Goal: Task Accomplishment & Management: Use online tool/utility

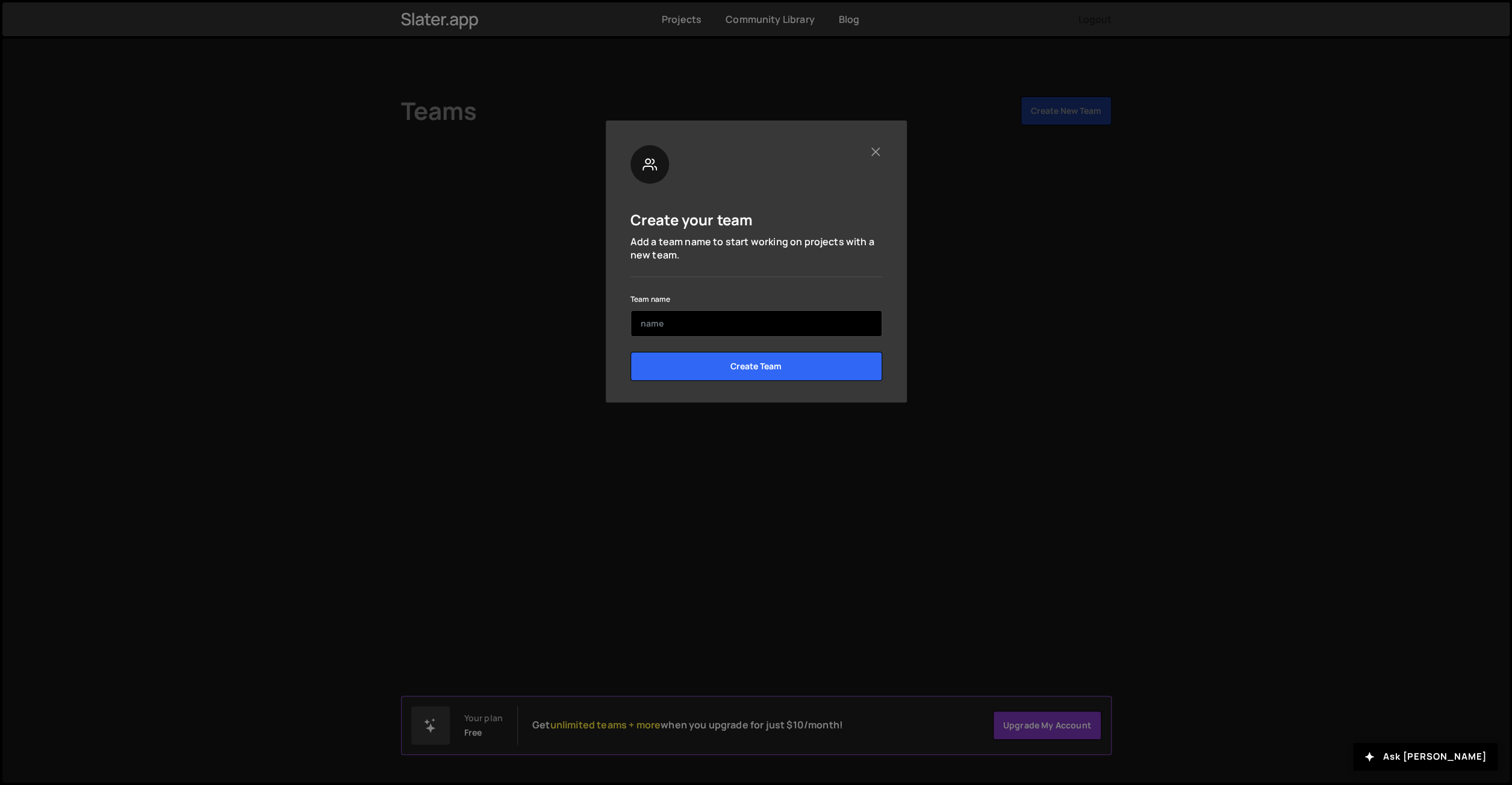
click at [675, 324] on input "text" at bounding box center [756, 323] width 252 height 26
type input "[PERSON_NAME]"
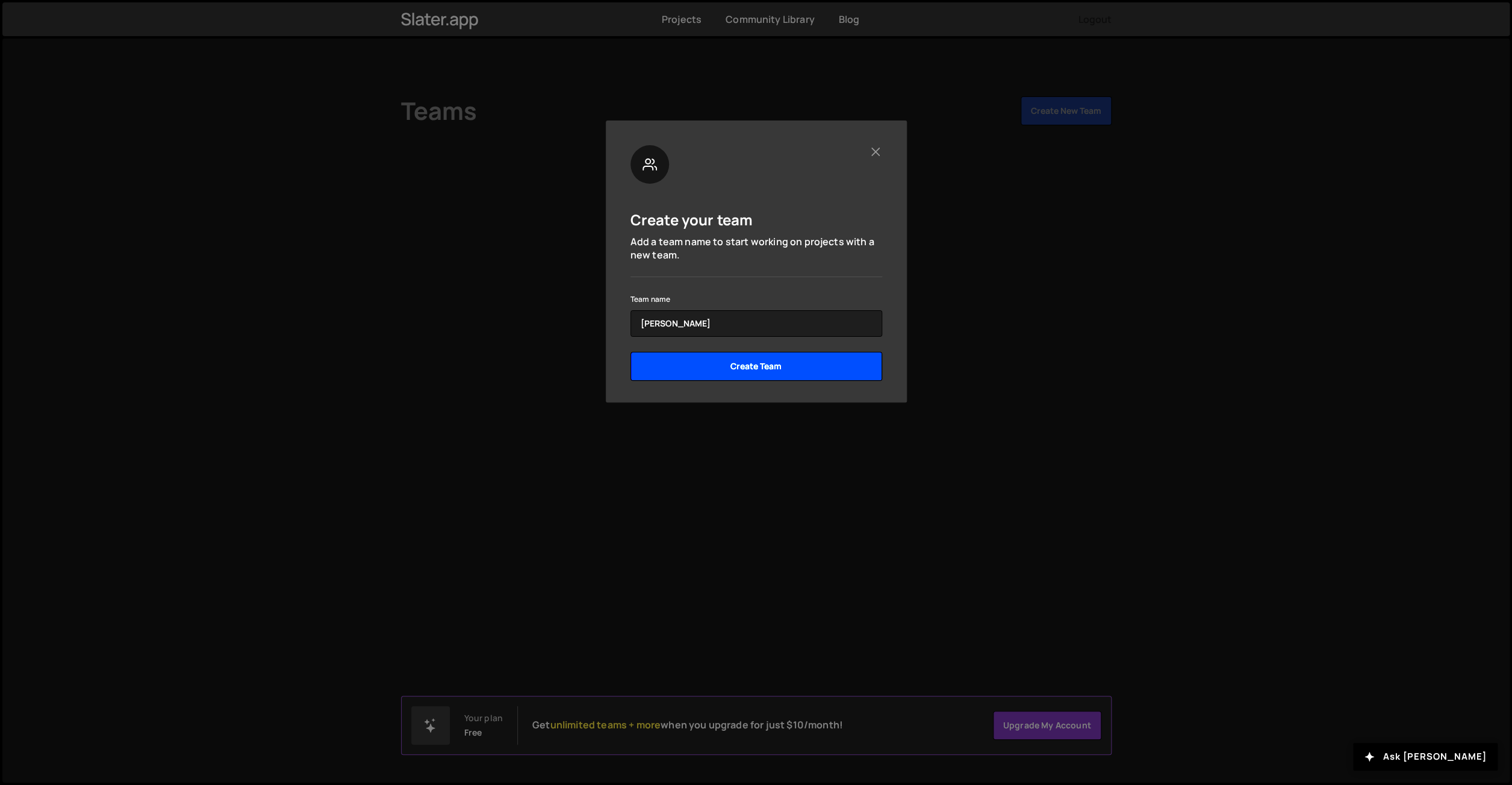
click at [740, 362] on input "Create Team" at bounding box center [756, 367] width 252 height 29
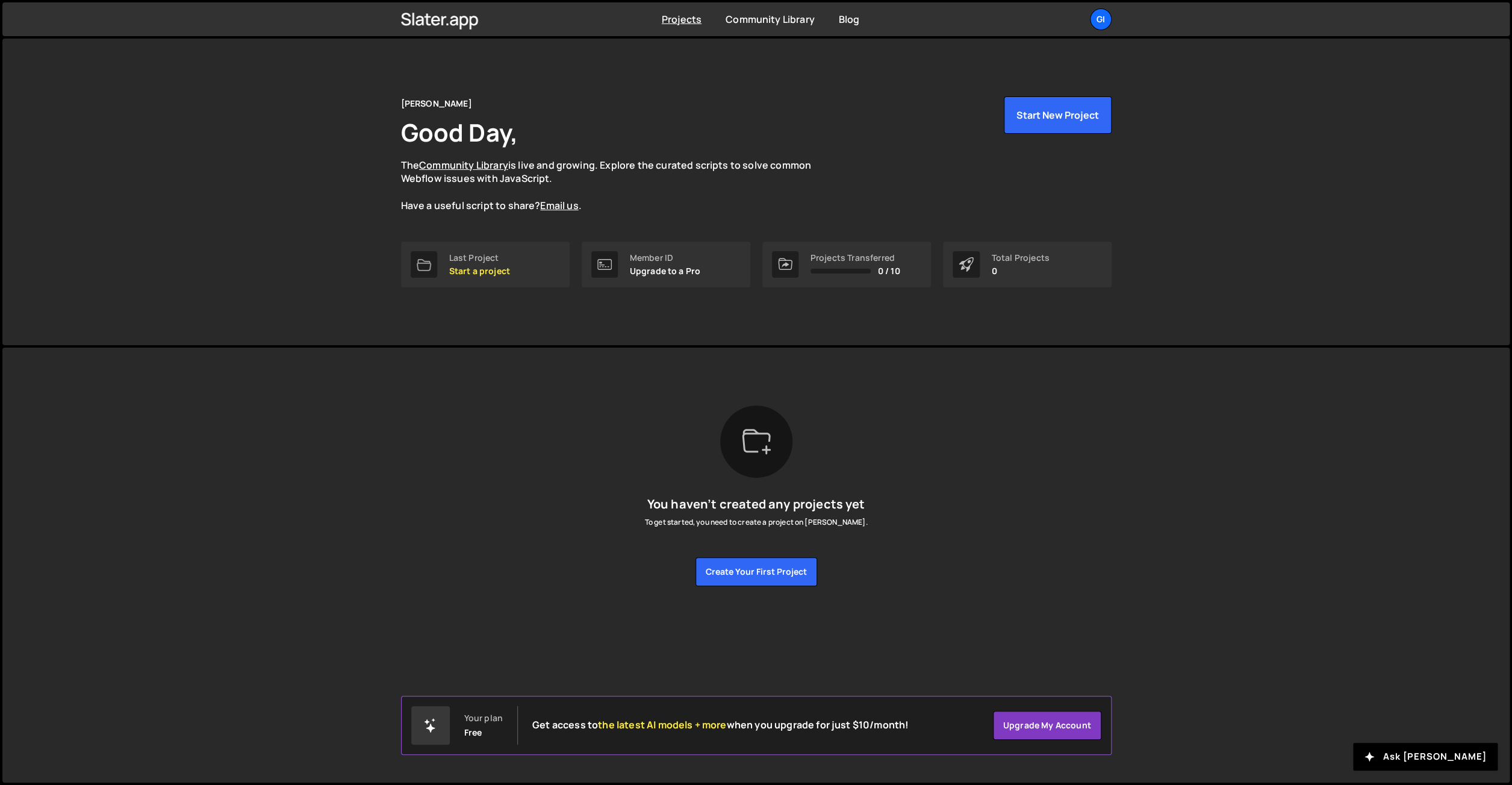
click at [649, 271] on p "Upgrade to a Pro" at bounding box center [665, 271] width 71 height 10
click at [1050, 728] on link "Upgrade my account" at bounding box center [1047, 726] width 109 height 29
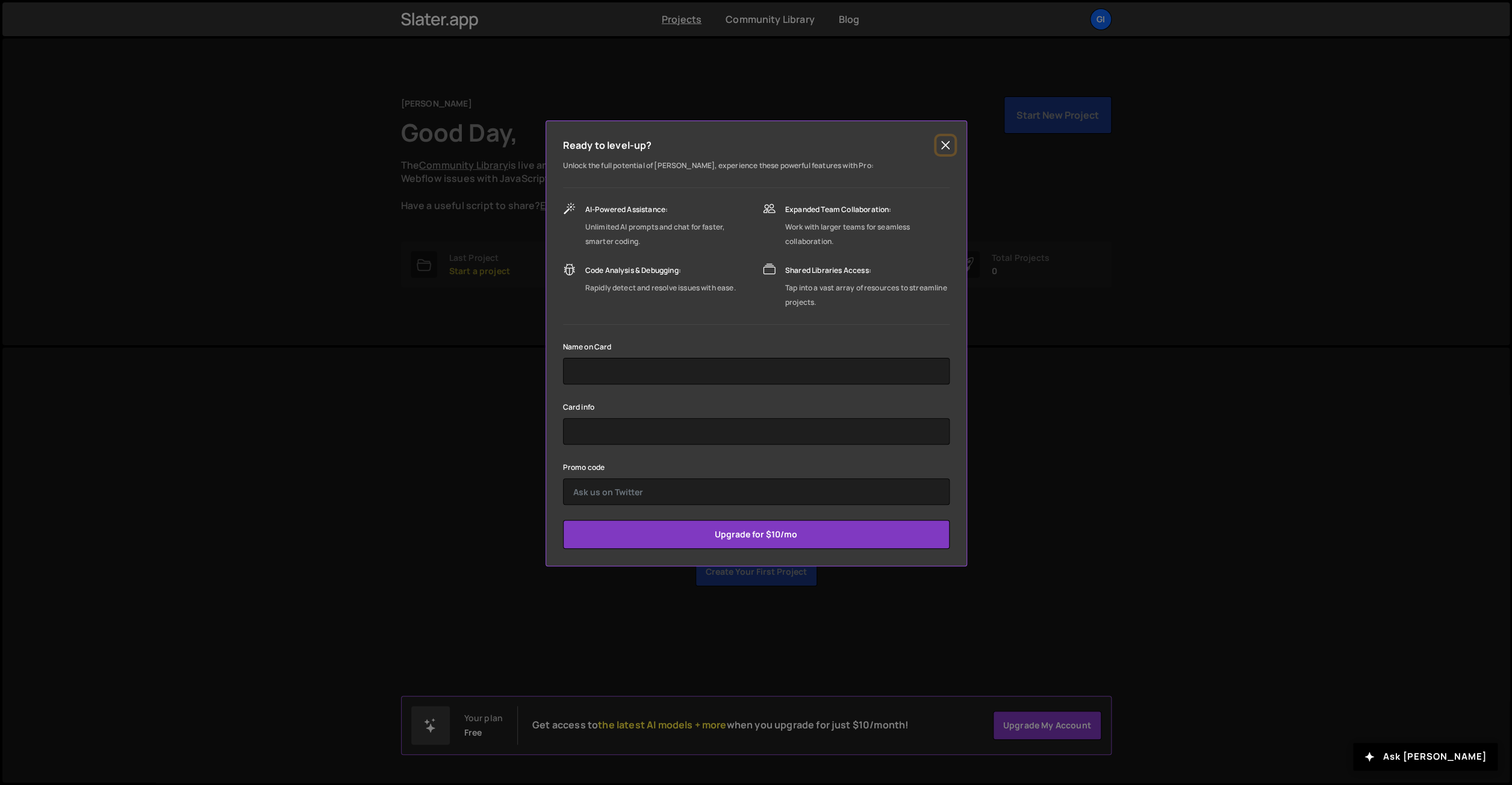
click at [942, 151] on button "Close" at bounding box center [946, 145] width 18 height 18
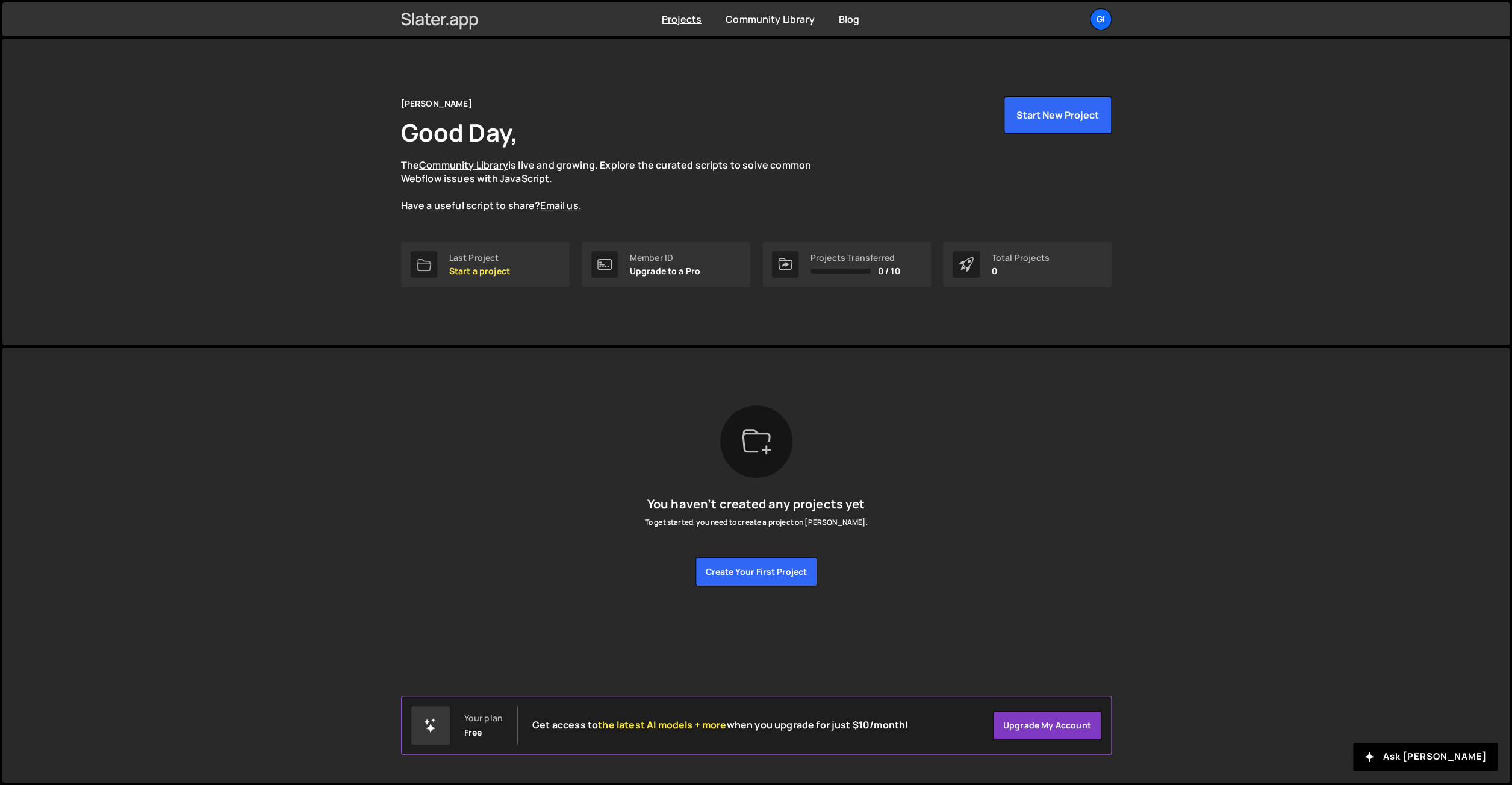
click at [419, 21] on icon at bounding box center [440, 18] width 78 height 20
click at [1030, 726] on link "Upgrade my account" at bounding box center [1047, 726] width 109 height 29
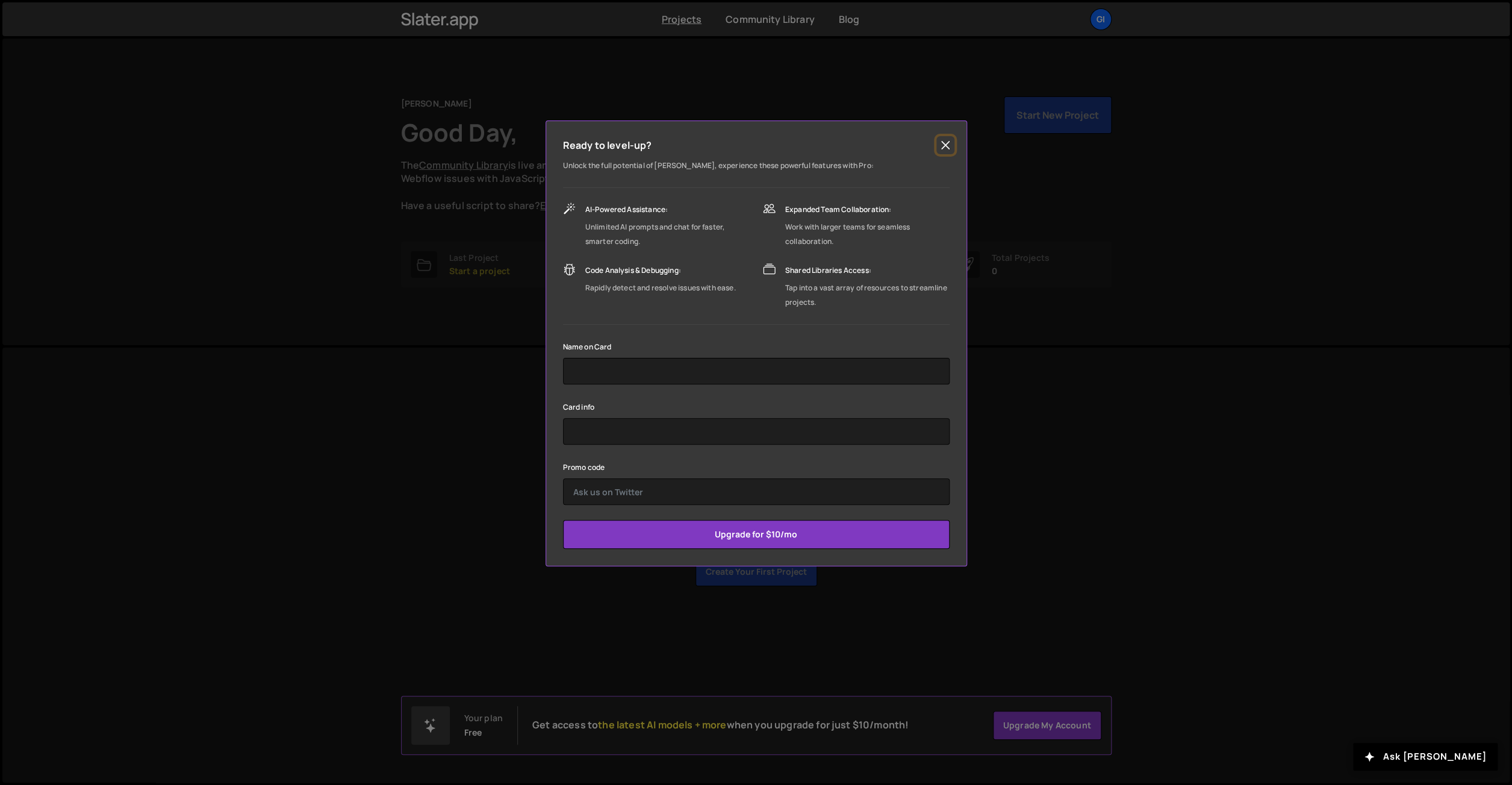
drag, startPoint x: 940, startPoint y: 144, endPoint x: 942, endPoint y: 170, distance: 26.1
click at [943, 145] on button "Close" at bounding box center [946, 145] width 18 height 18
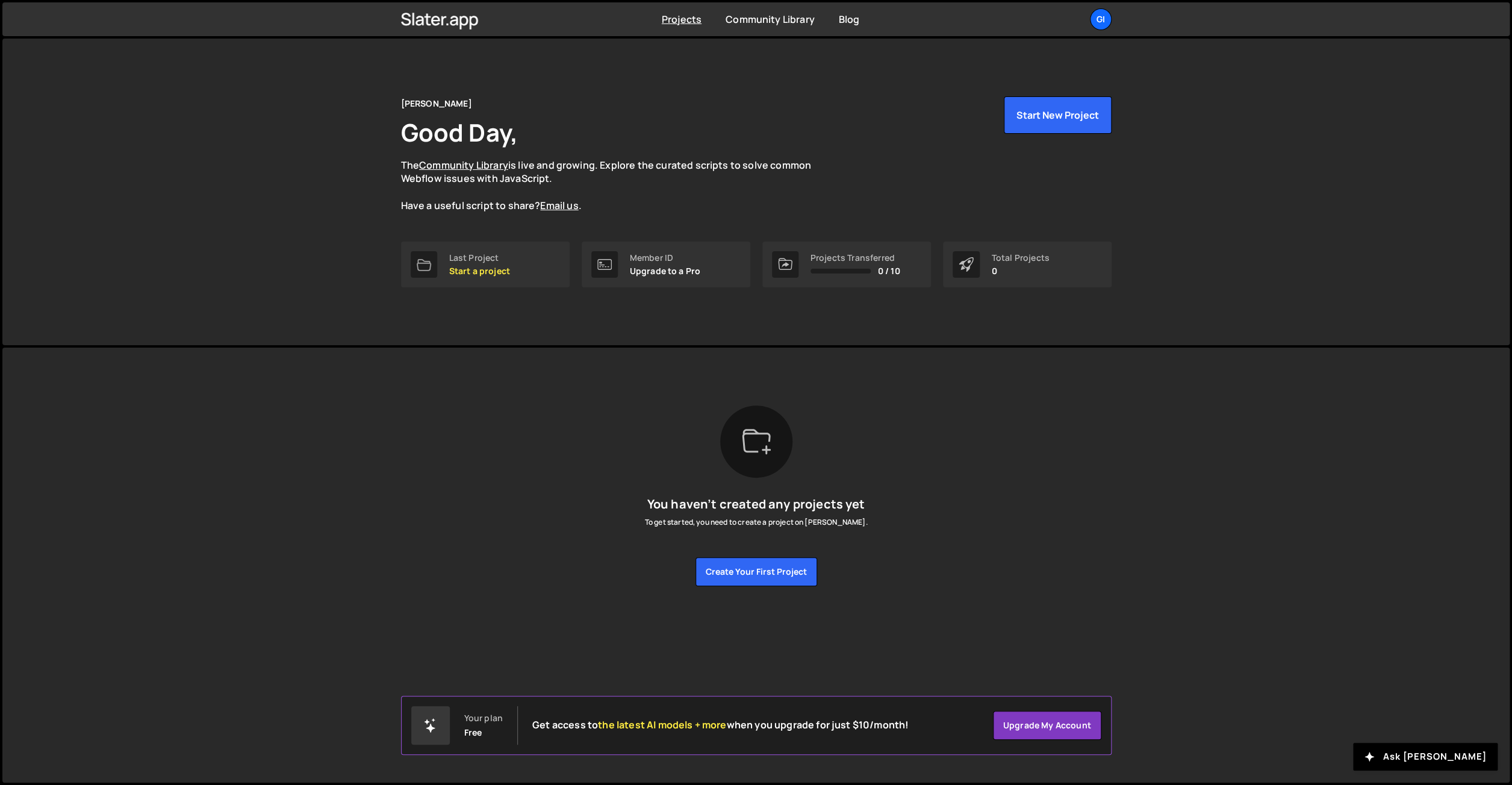
click at [657, 727] on span "the latest AI models + more" at bounding box center [662, 725] width 128 height 14
click at [663, 275] on p "Upgrade to a Pro" at bounding box center [665, 271] width 71 height 10
click at [463, 276] on p "Start a project" at bounding box center [479, 271] width 61 height 10
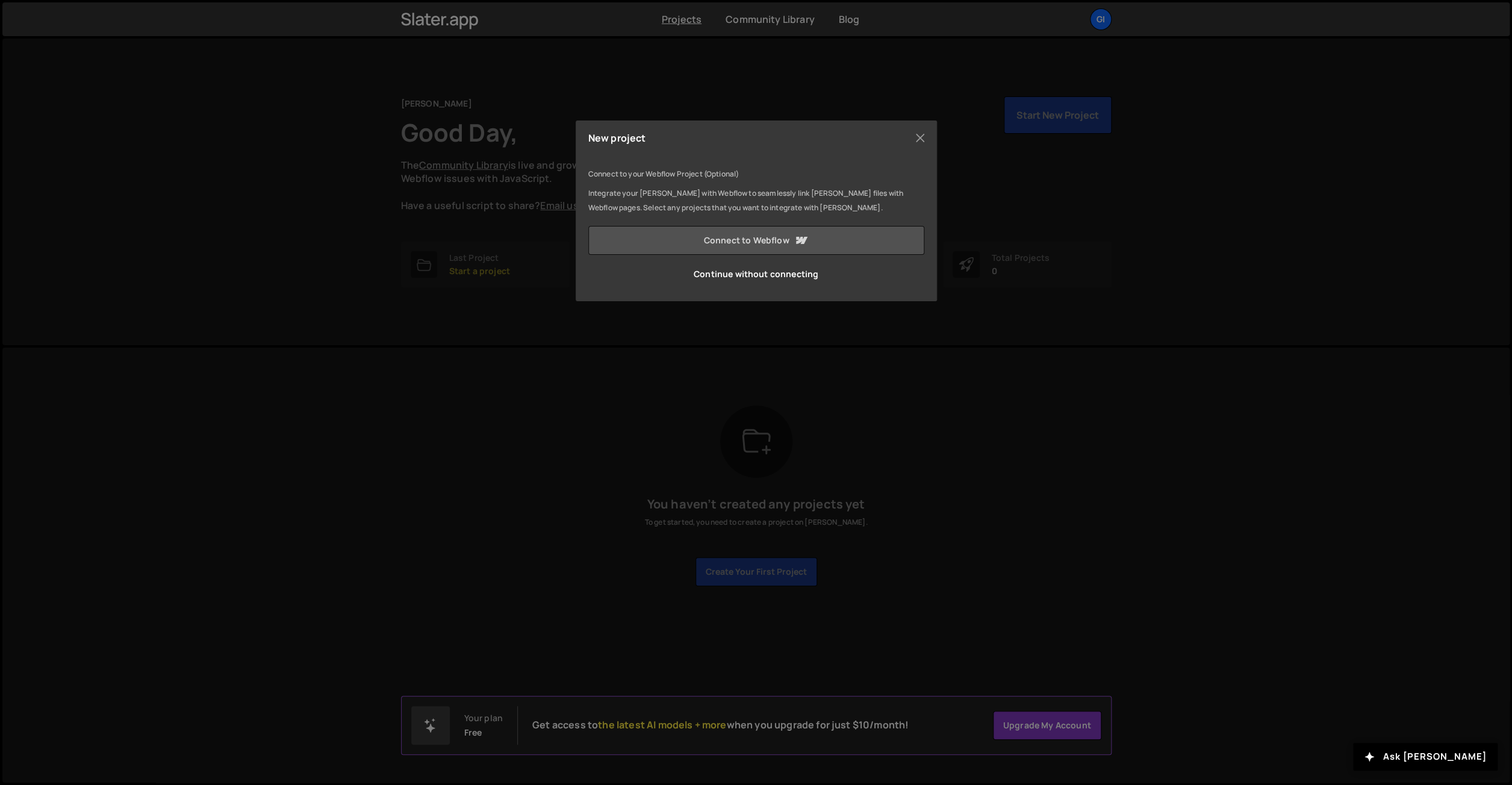
click at [771, 239] on link "Connect to Webflow" at bounding box center [756, 241] width 337 height 29
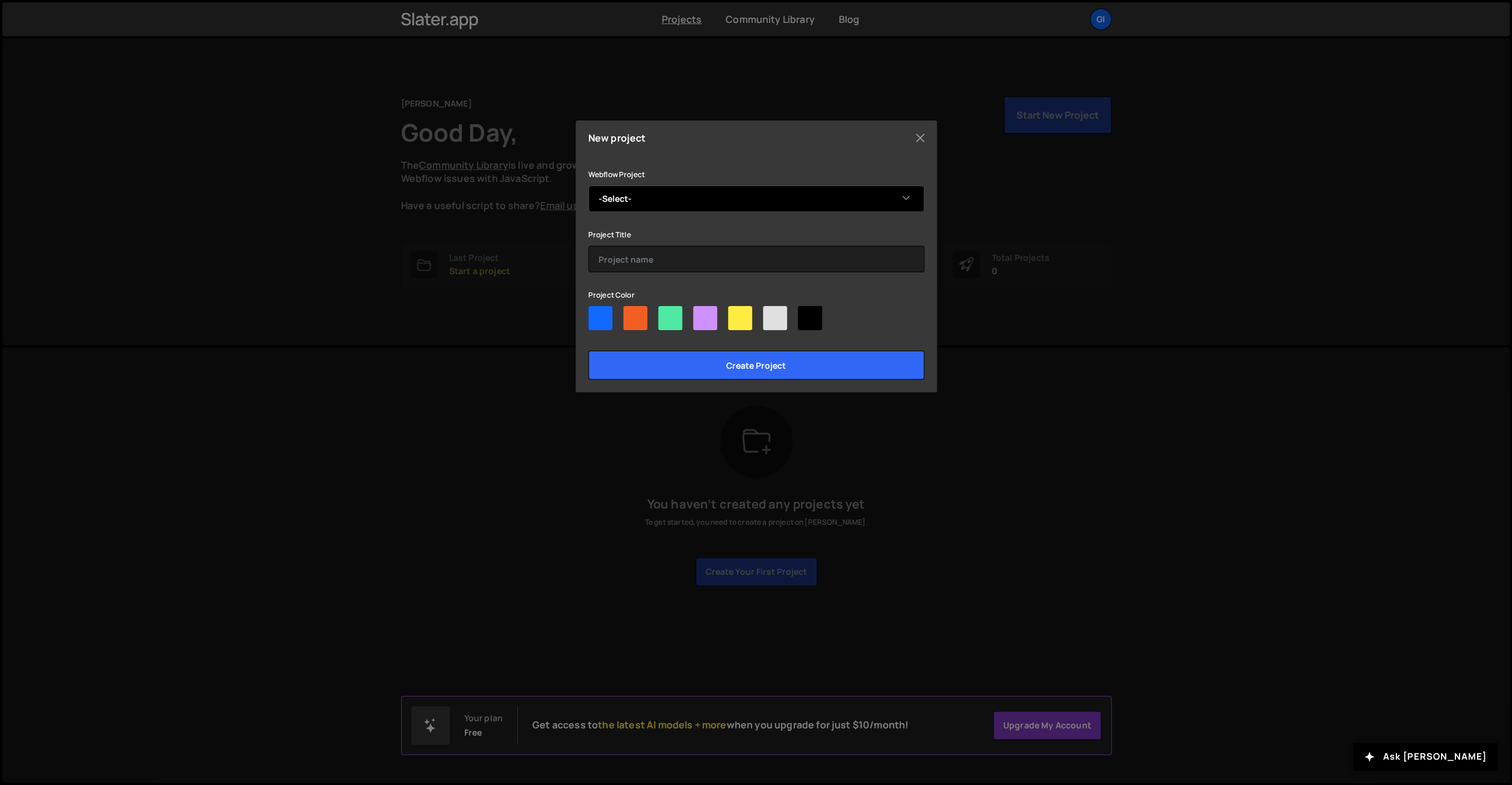
click option "Gilles-01" at bounding box center [0, 0] width 0 height 0
select select "68a5b8e85fb1da758cdd9e98"
click option "GM--01" at bounding box center [0, 0] width 0 height 0
click at [621, 269] on input "text" at bounding box center [756, 258] width 337 height 26
type input "test-[PERSON_NAME]"
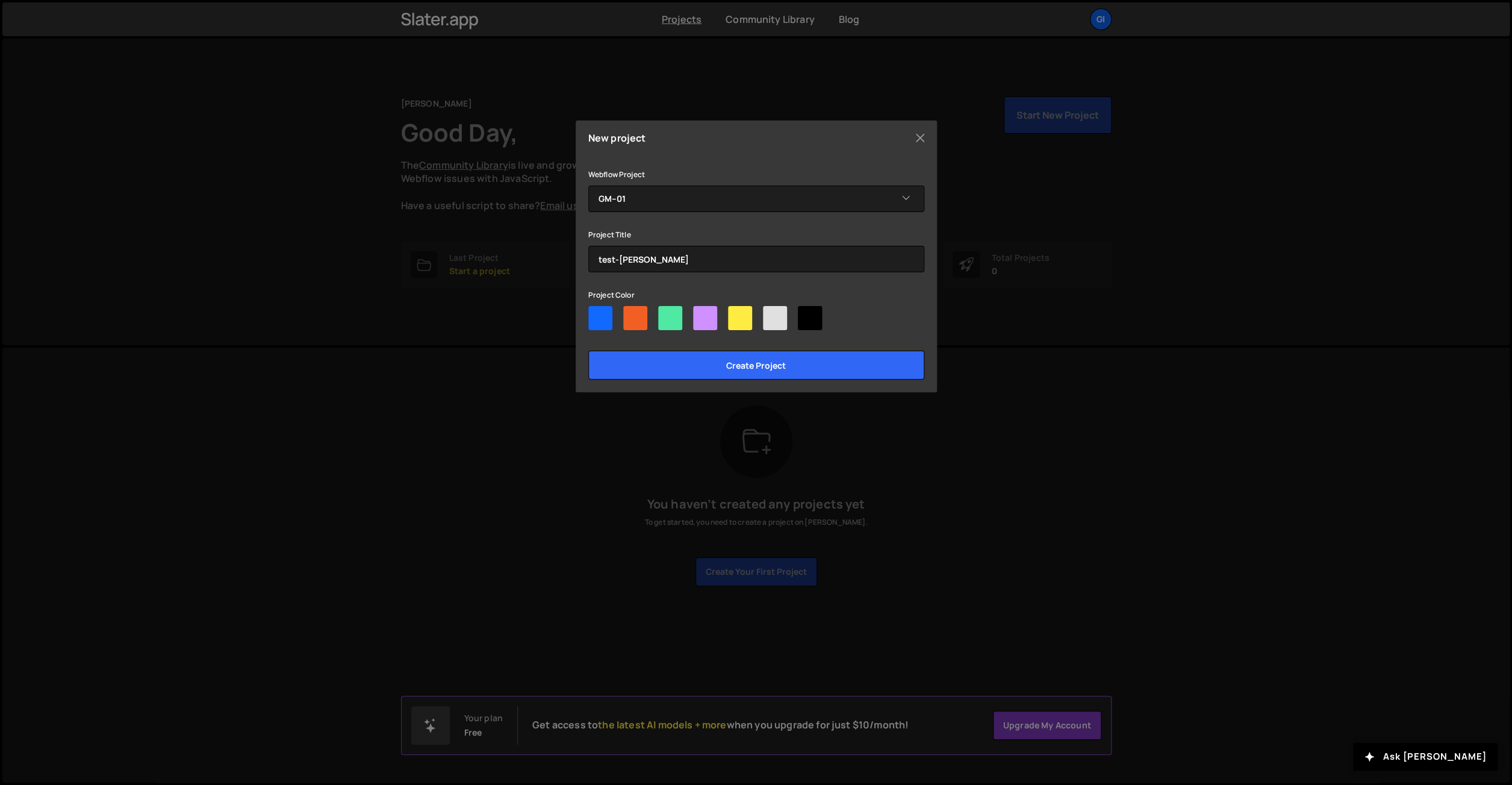
click at [633, 315] on div at bounding box center [635, 317] width 24 height 24
click at [730, 363] on input "Create project" at bounding box center [756, 365] width 337 height 29
